Goal: Information Seeking & Learning: Learn about a topic

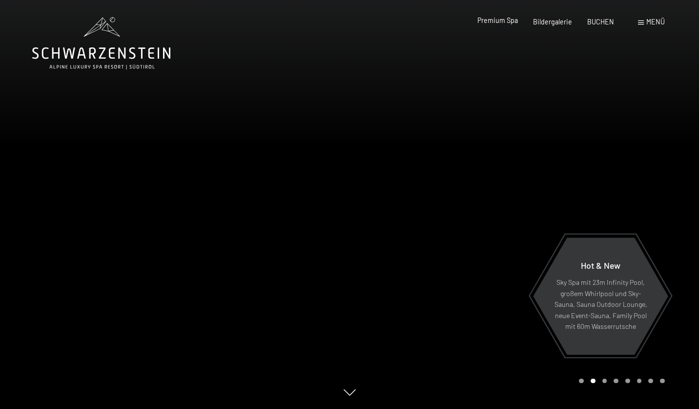
click at [505, 23] on span "Premium Spa" at bounding box center [498, 20] width 41 height 8
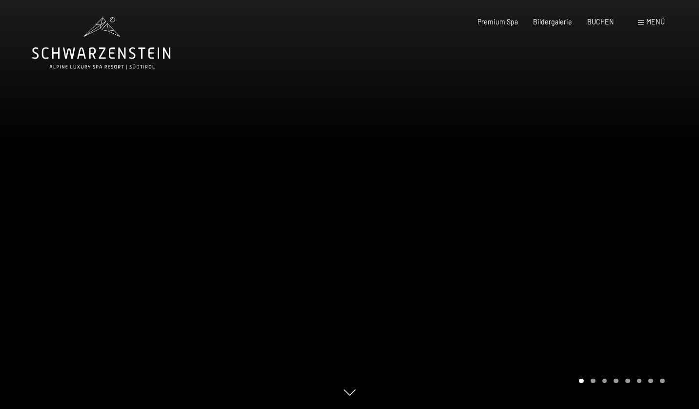
click at [592, 383] on div "Carousel Page 2" at bounding box center [593, 381] width 5 height 5
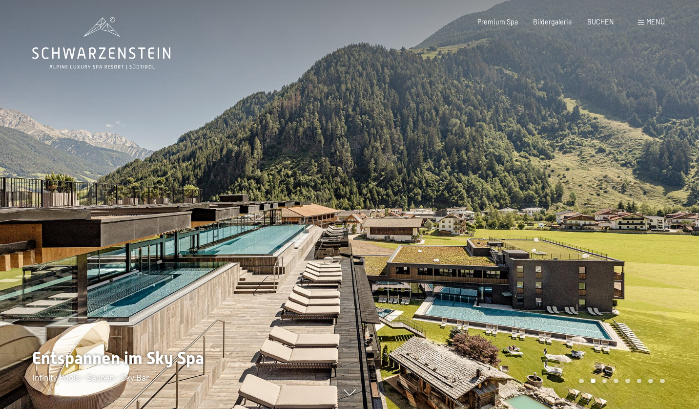
click at [604, 380] on div "Carousel Page 3" at bounding box center [605, 381] width 5 height 5
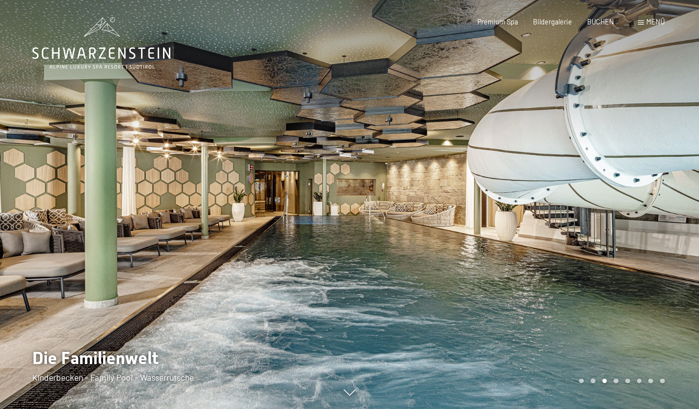
click at [615, 381] on div "Carousel Page 4" at bounding box center [616, 381] width 5 height 5
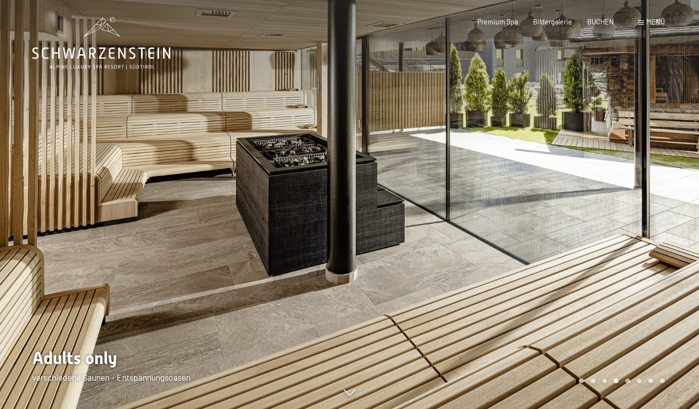
click at [627, 379] on div "Carousel Page 5" at bounding box center [628, 381] width 5 height 5
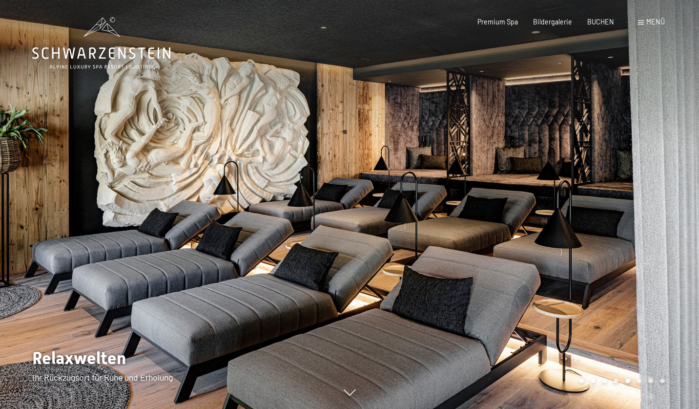
click at [642, 380] on div "Carousel Pagination" at bounding box center [620, 381] width 89 height 5
click at [653, 381] on div "Carousel Page 7" at bounding box center [651, 381] width 5 height 5
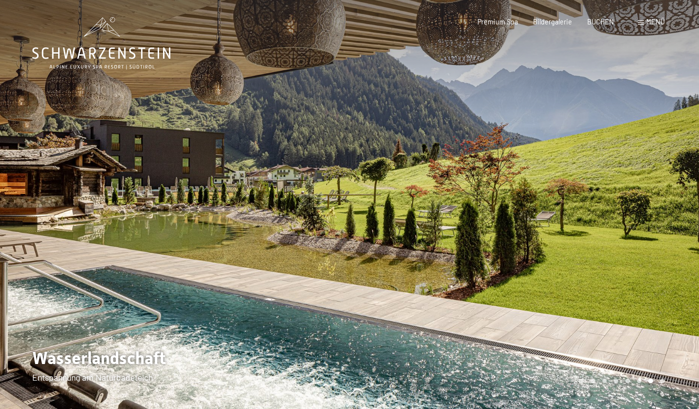
click at [661, 382] on div "Carousel Page 8" at bounding box center [662, 381] width 5 height 5
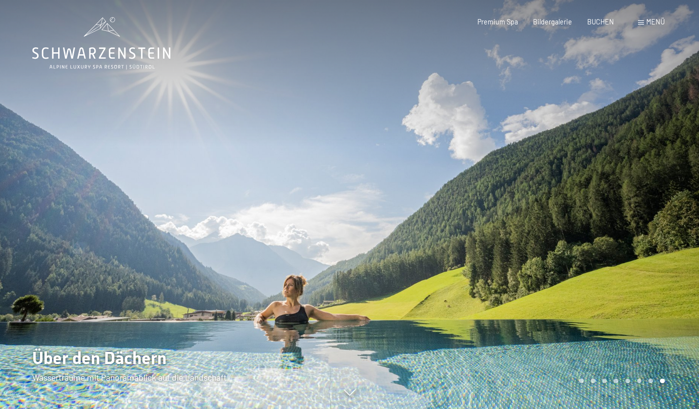
click at [606, 25] on div "Premium Spa Bildergalerie BUCHEN" at bounding box center [538, 22] width 182 height 10
click at [653, 22] on span "Menü" at bounding box center [656, 22] width 19 height 8
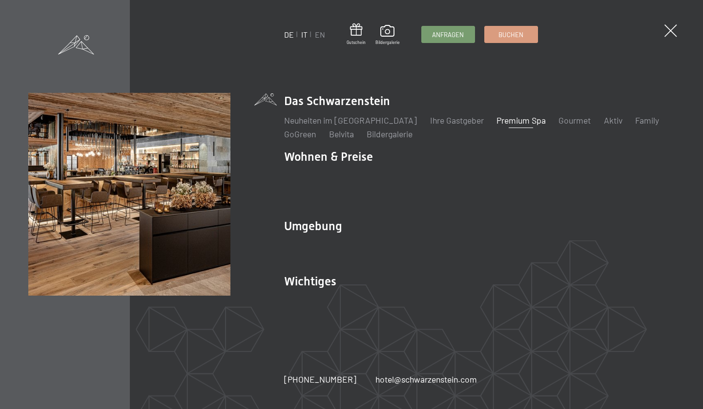
click at [304, 37] on link "IT" at bounding box center [304, 34] width 6 height 9
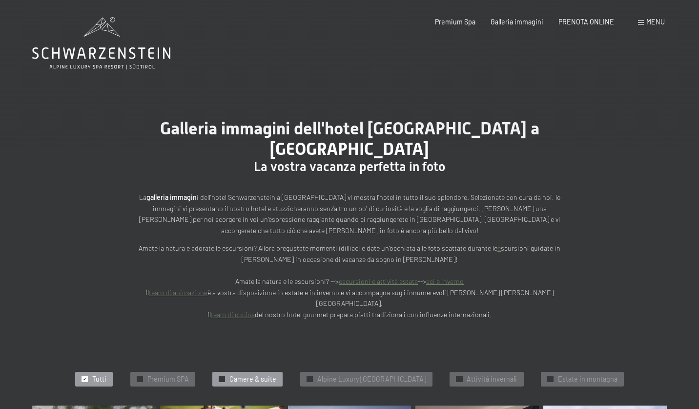
click at [247, 374] on span "Camere & suite" at bounding box center [253, 379] width 47 height 10
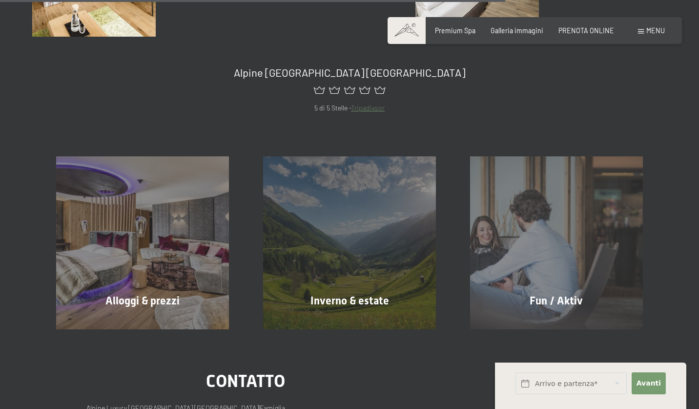
scroll to position [764, 0]
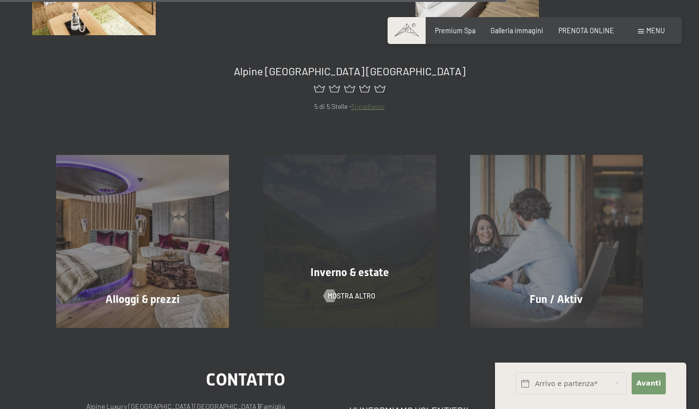
click at [353, 197] on div "Inverno & estate mostra altro" at bounding box center [349, 241] width 207 height 172
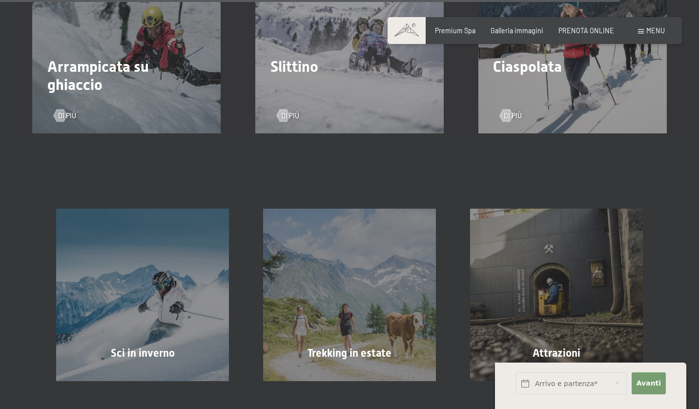
scroll to position [2543, 0]
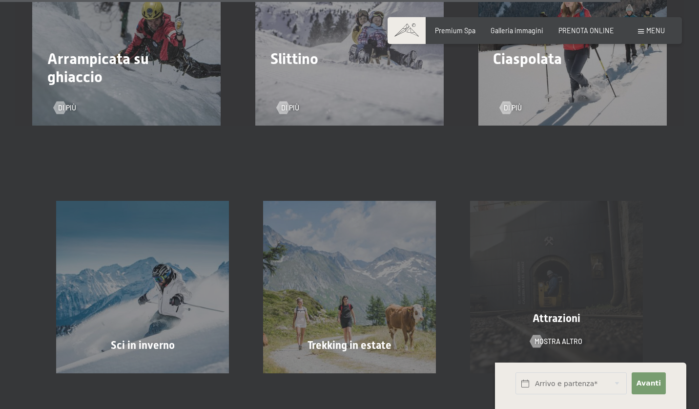
click at [524, 253] on div "Attrazioni mostra altro" at bounding box center [556, 287] width 207 height 172
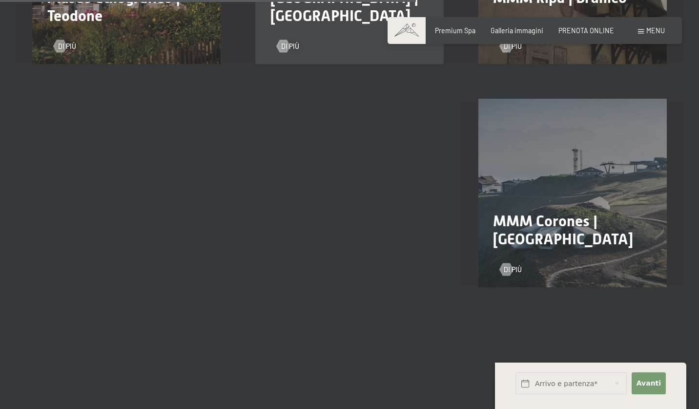
scroll to position [1223, 0]
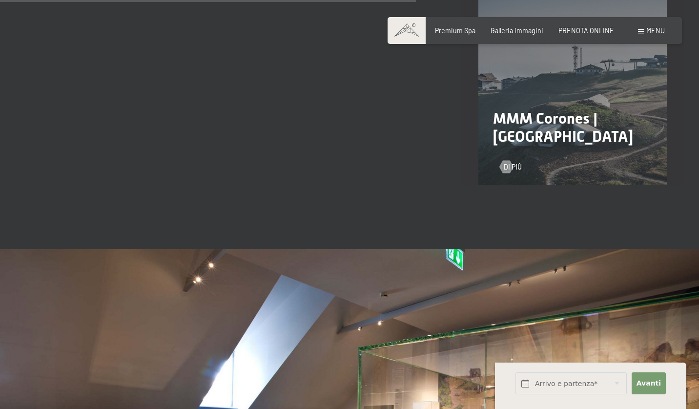
click at [493, 109] on span "MMM Corones | [GEOGRAPHIC_DATA]" at bounding box center [563, 127] width 140 height 36
click at [503, 161] on div at bounding box center [506, 167] width 7 height 13
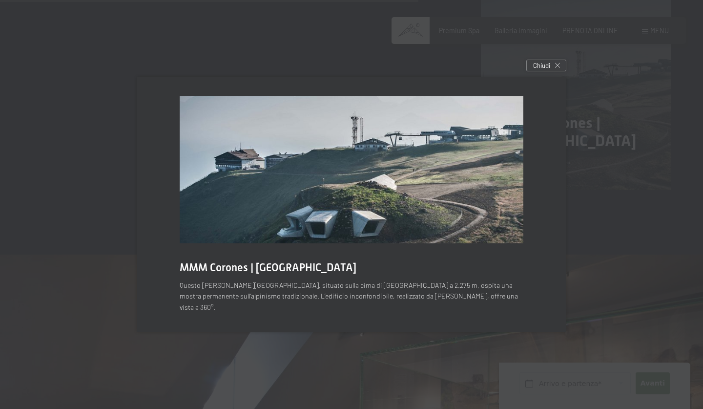
click at [317, 235] on img at bounding box center [352, 169] width 344 height 147
click at [349, 298] on p "Questo [PERSON_NAME][GEOGRAPHIC_DATA], situato sulla cima di [GEOGRAPHIC_DATA] …" at bounding box center [352, 296] width 344 height 33
click at [550, 71] on div "Chiudi" at bounding box center [547, 66] width 40 height 12
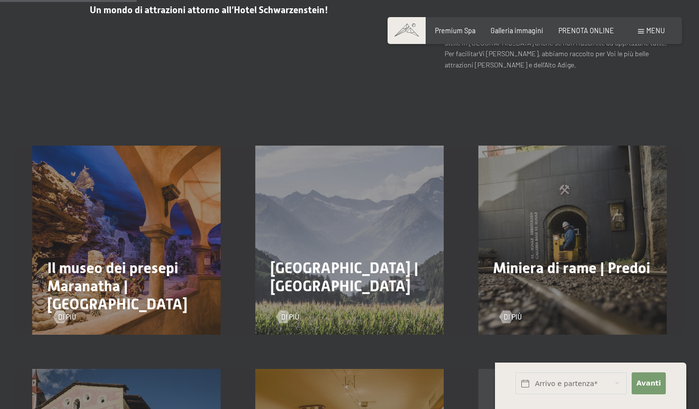
scroll to position [410, 0]
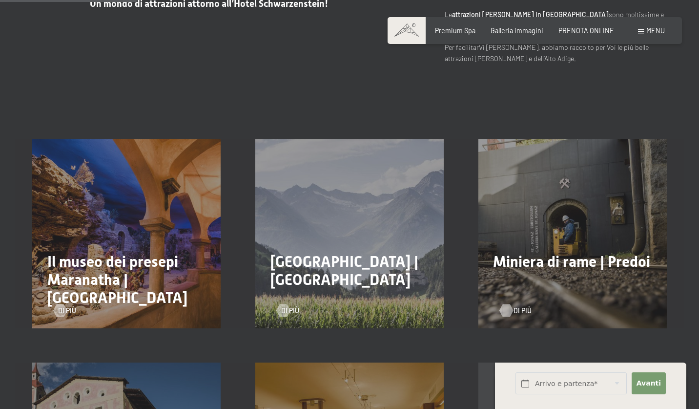
click at [510, 304] on div at bounding box center [506, 310] width 7 height 13
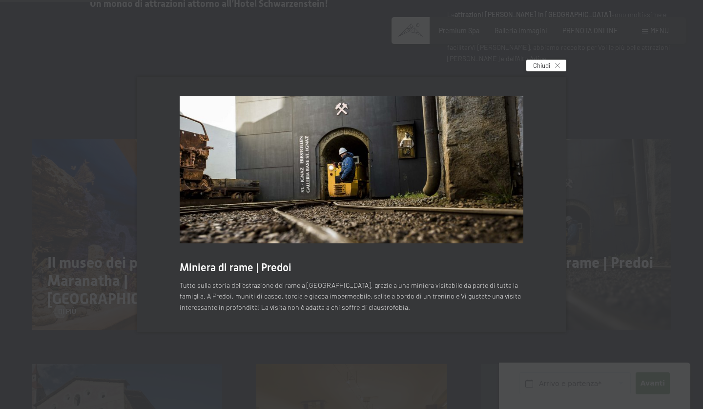
click at [553, 64] on div "Chiudi" at bounding box center [547, 66] width 40 height 12
